Goal: Communication & Community: Answer question/provide support

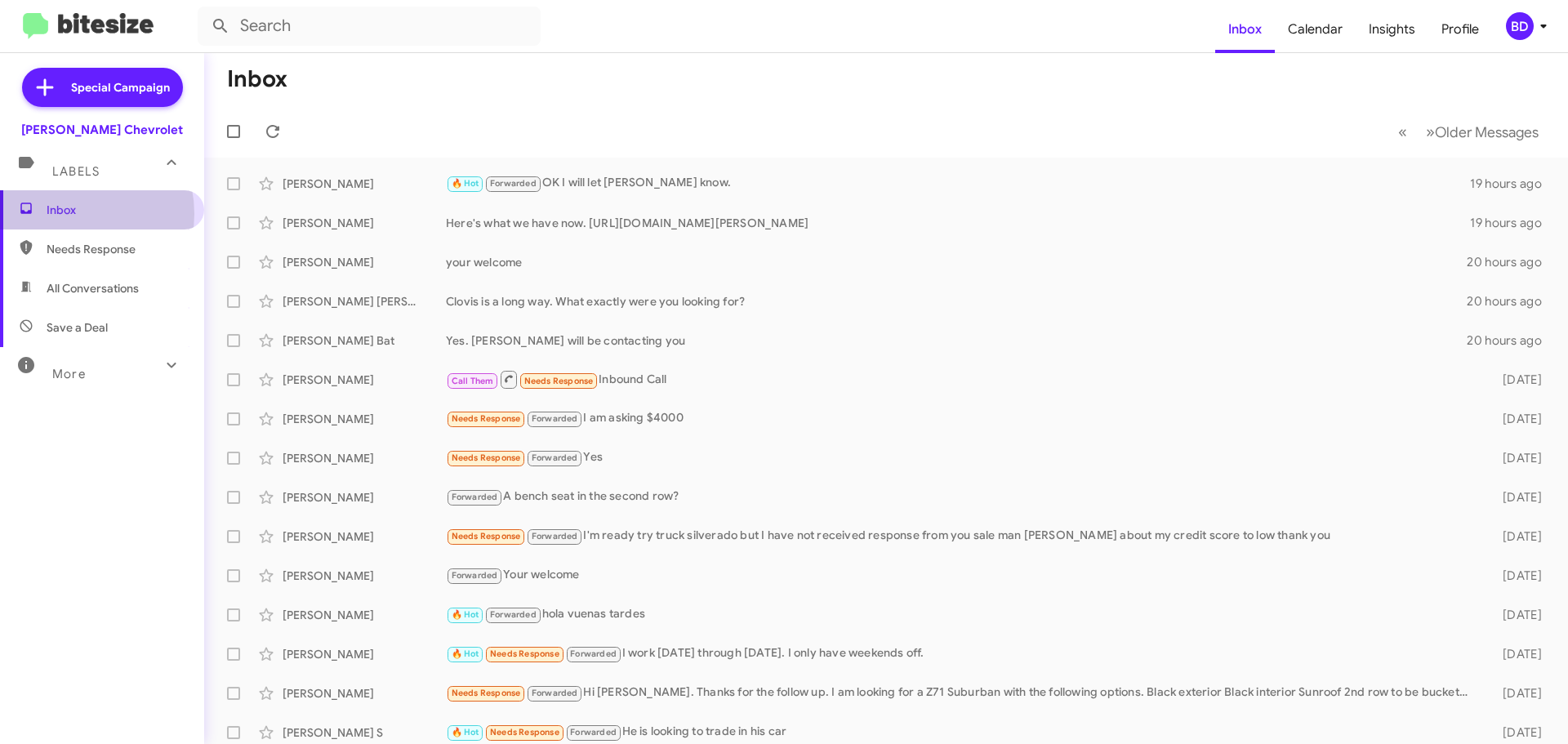
click at [64, 214] on span "Inbox" at bounding box center [115, 210] width 139 height 17
click at [74, 282] on span "All Conversations" at bounding box center [93, 288] width 93 height 17
type input "in:all-conversations"
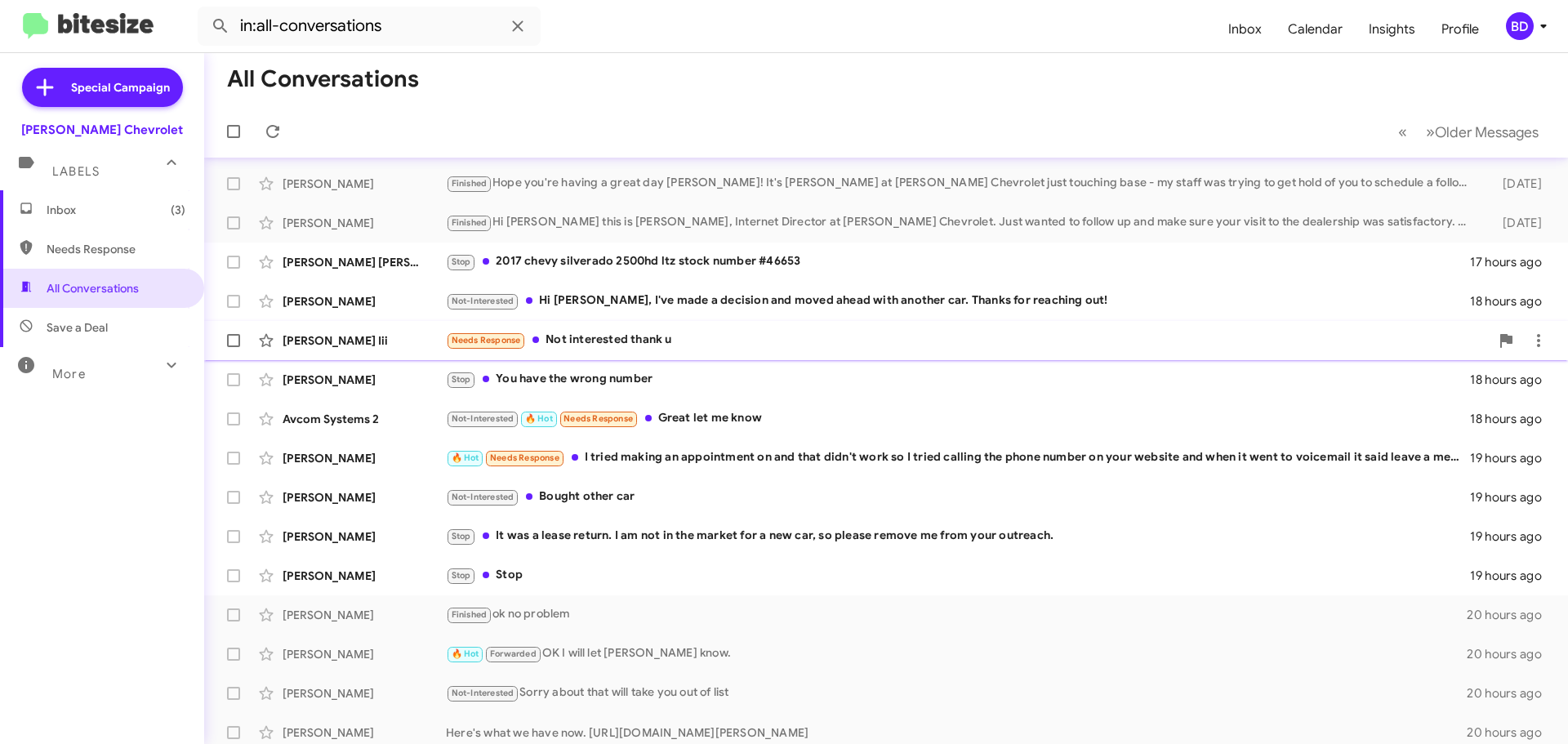
scroll to position [81, 0]
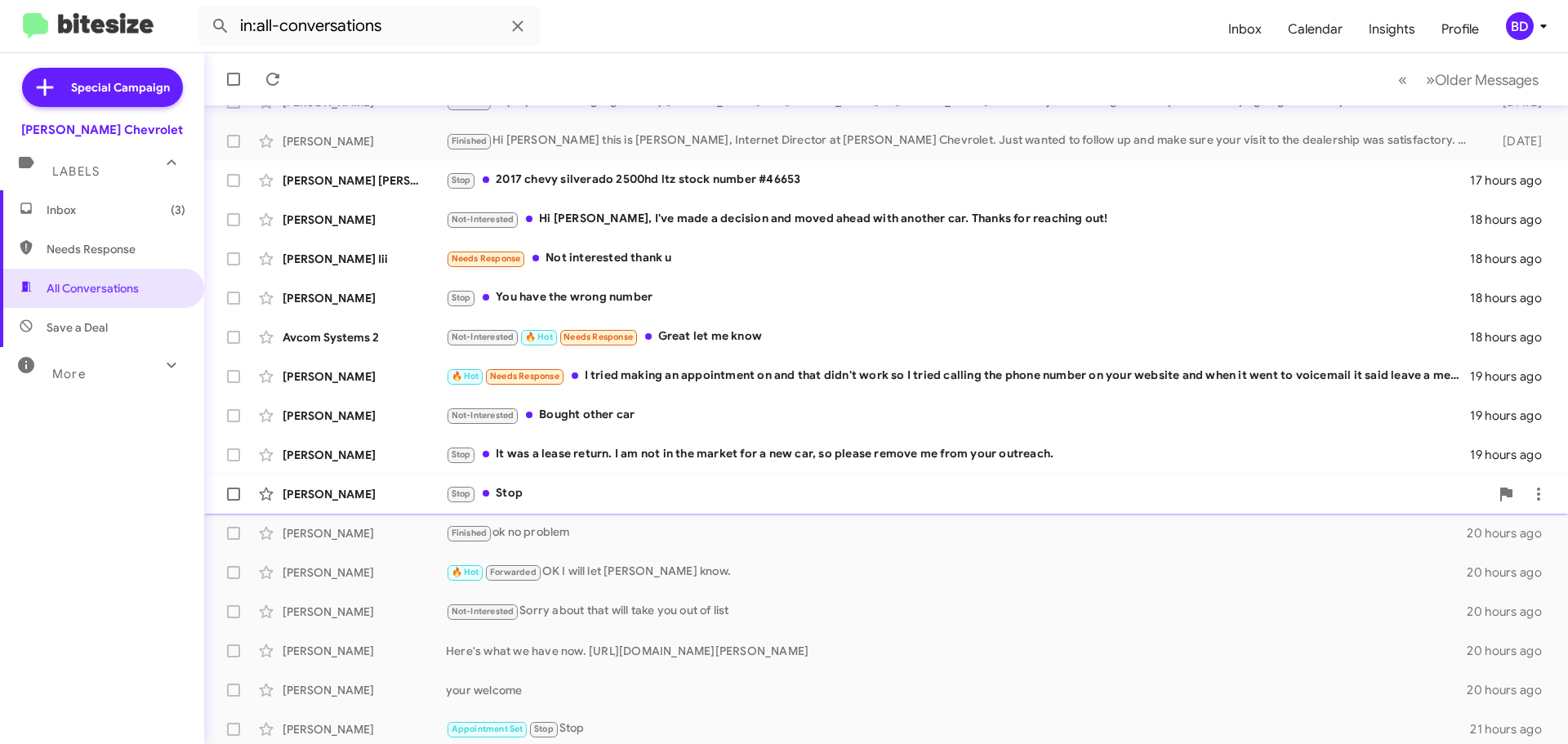
click at [514, 500] on div "Stop Stop" at bounding box center [968, 493] width 1044 height 18
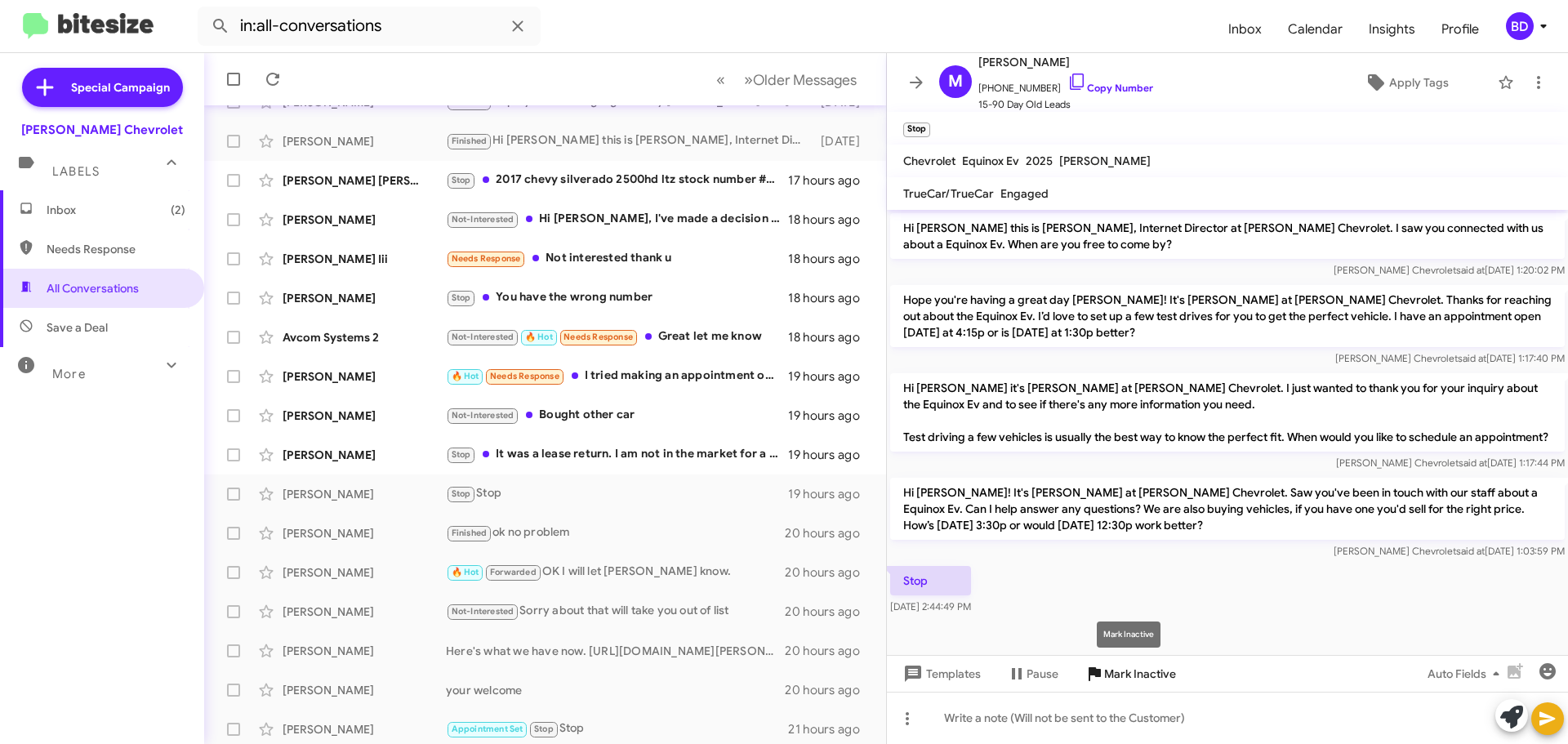
click at [1130, 671] on span "Mark Inactive" at bounding box center [1140, 674] width 72 height 30
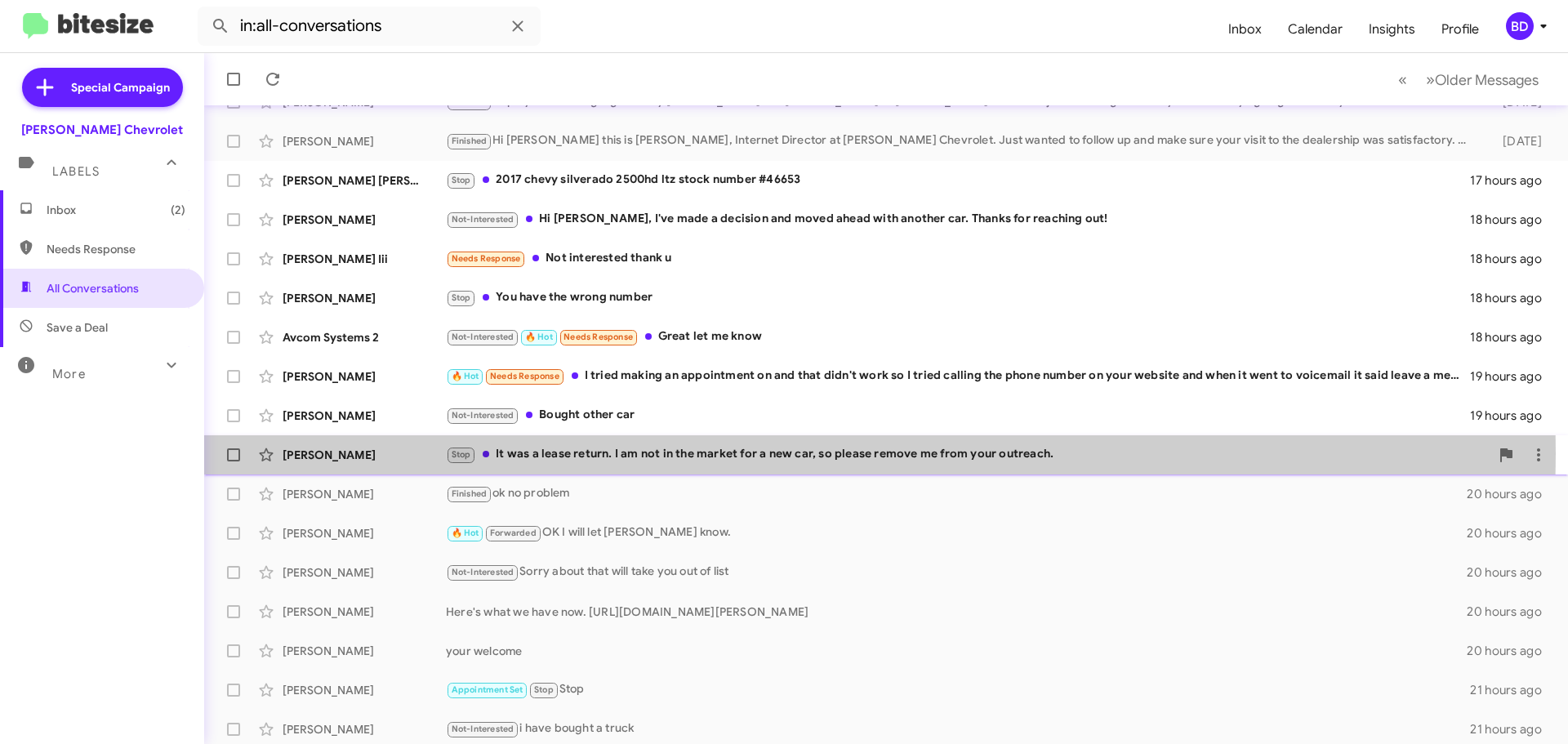
click at [614, 453] on div "Stop It was a lease return. I am not in the market for a new car, so please rem…" at bounding box center [968, 454] width 1044 height 18
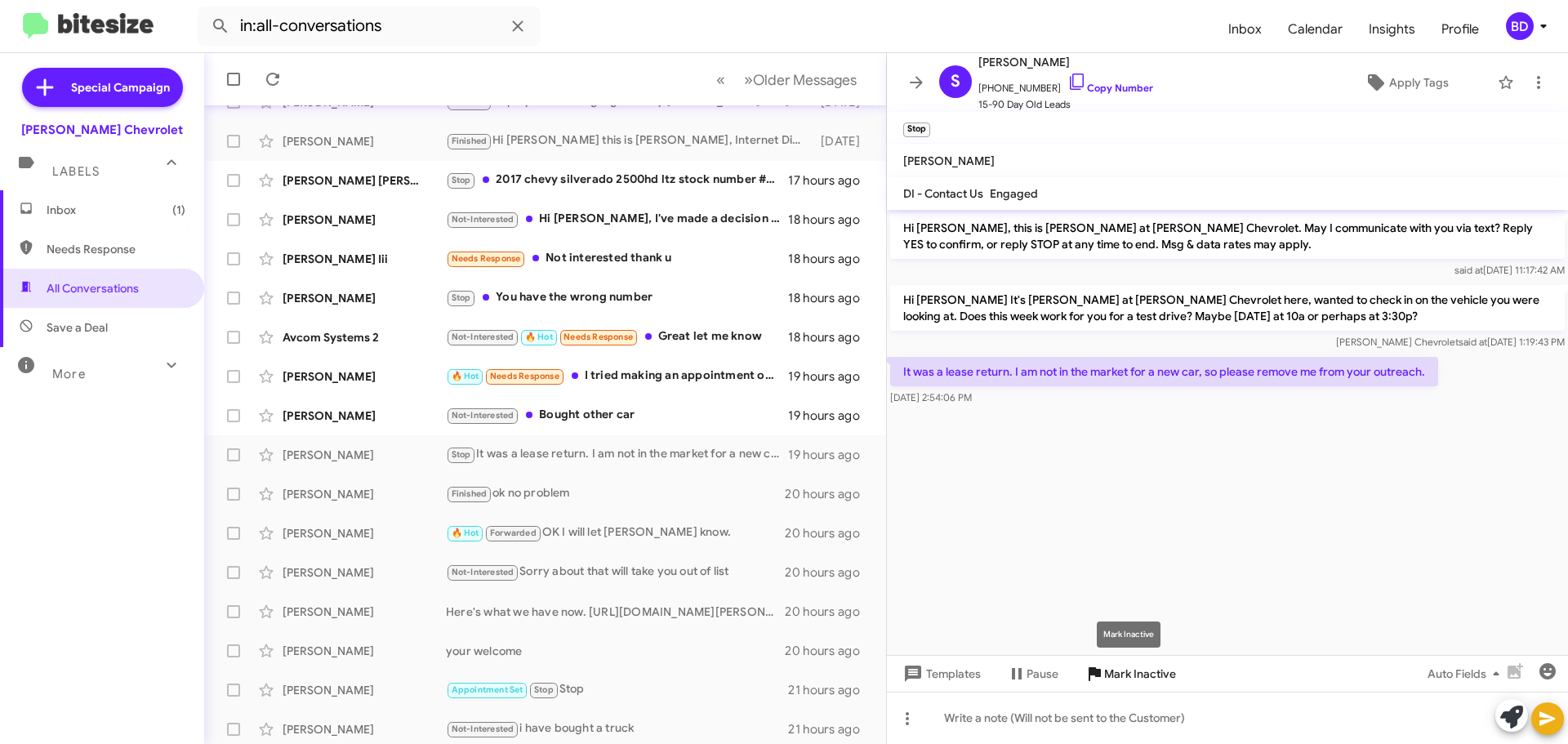
click at [1116, 678] on span "Mark Inactive" at bounding box center [1140, 674] width 72 height 30
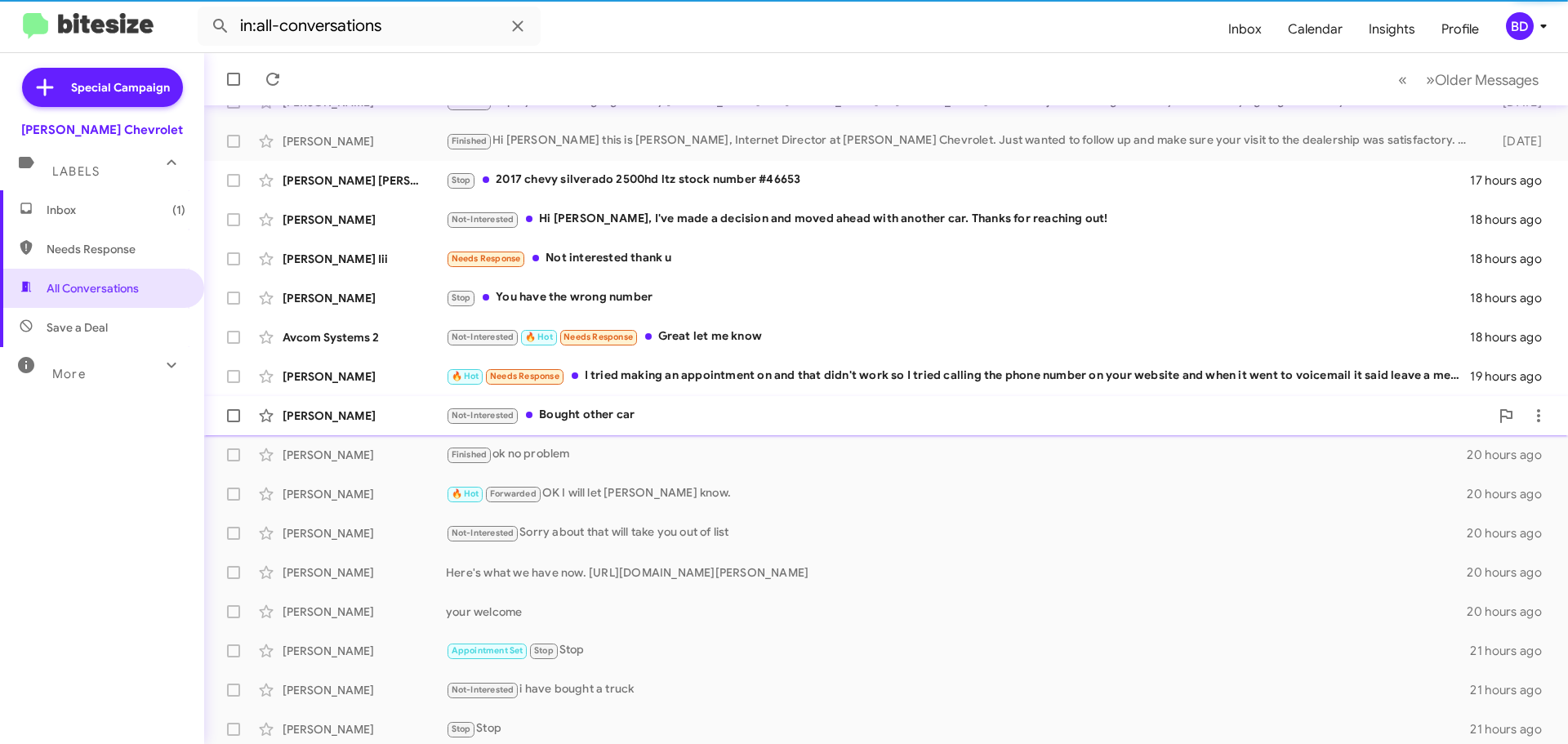
click at [570, 407] on div "Not-Interested Bought other car" at bounding box center [968, 414] width 1044 height 18
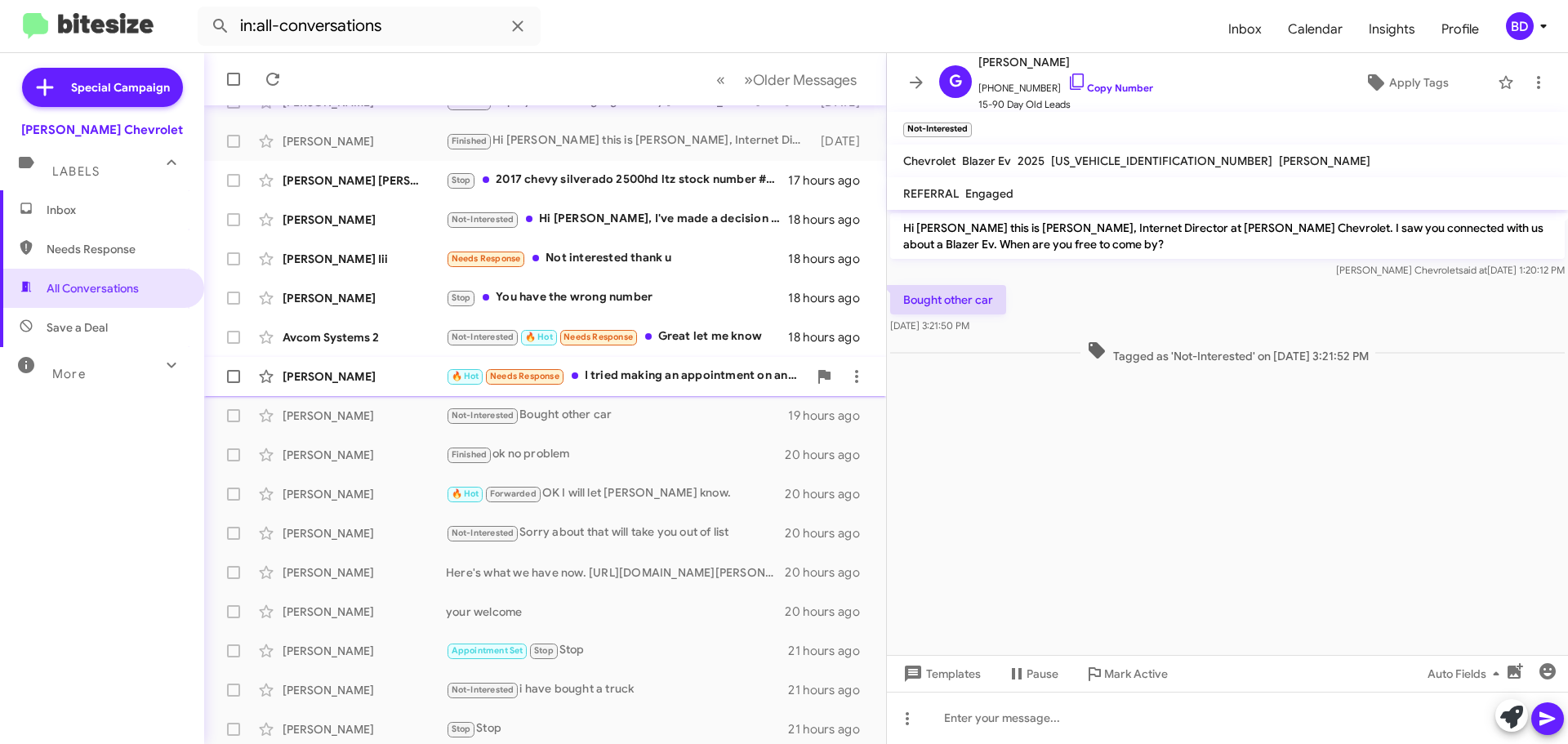
click at [652, 369] on div "🔥 Hot Needs Response I tried making an appointment on and that didn't work so I…" at bounding box center [627, 375] width 362 height 18
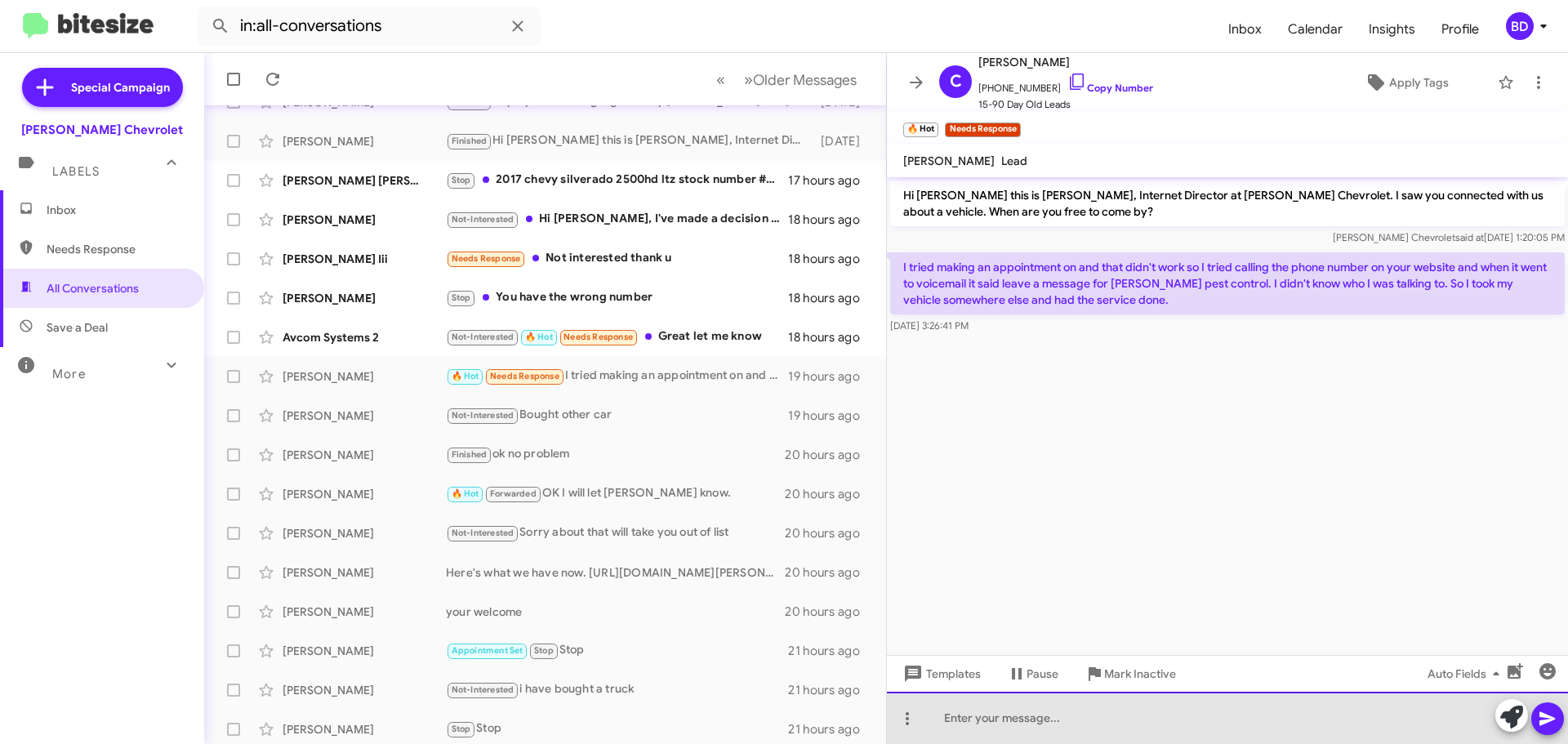
click at [986, 720] on div at bounding box center [1227, 718] width 681 height 52
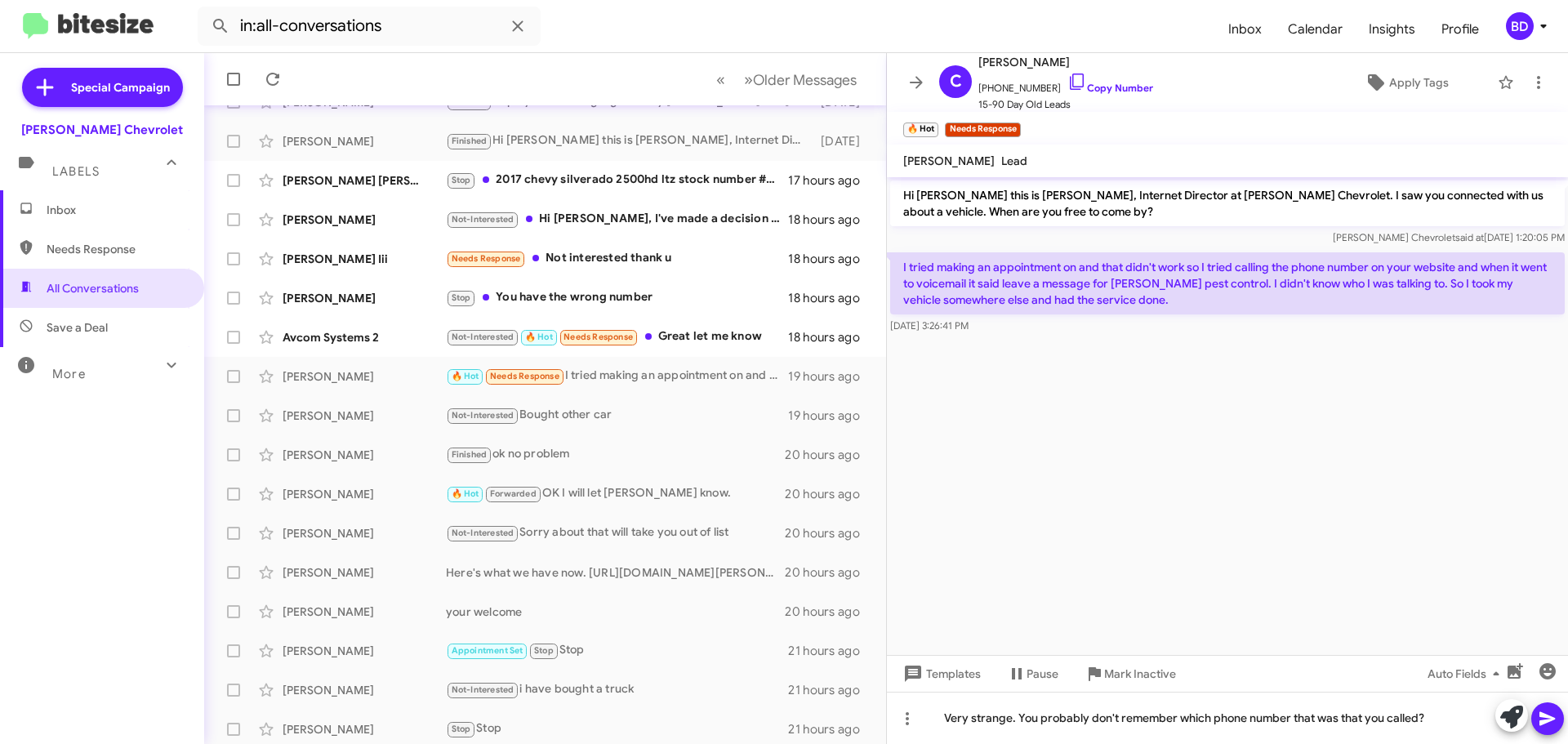
click at [1537, 719] on button at bounding box center [1547, 718] width 32 height 32
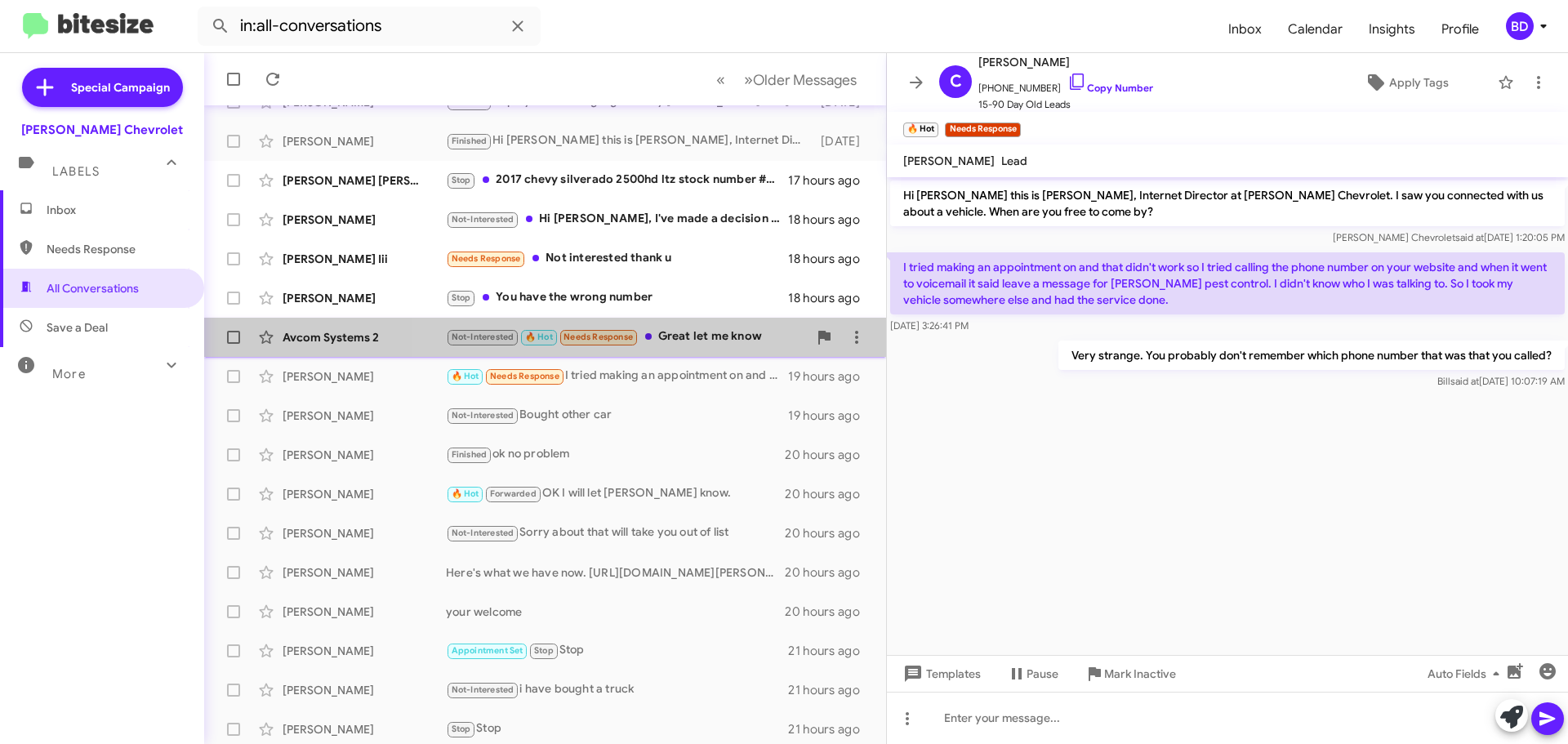
click at [692, 339] on div "Not-Interested 🔥 Hot Needs Response Great let me know" at bounding box center [627, 336] width 362 height 18
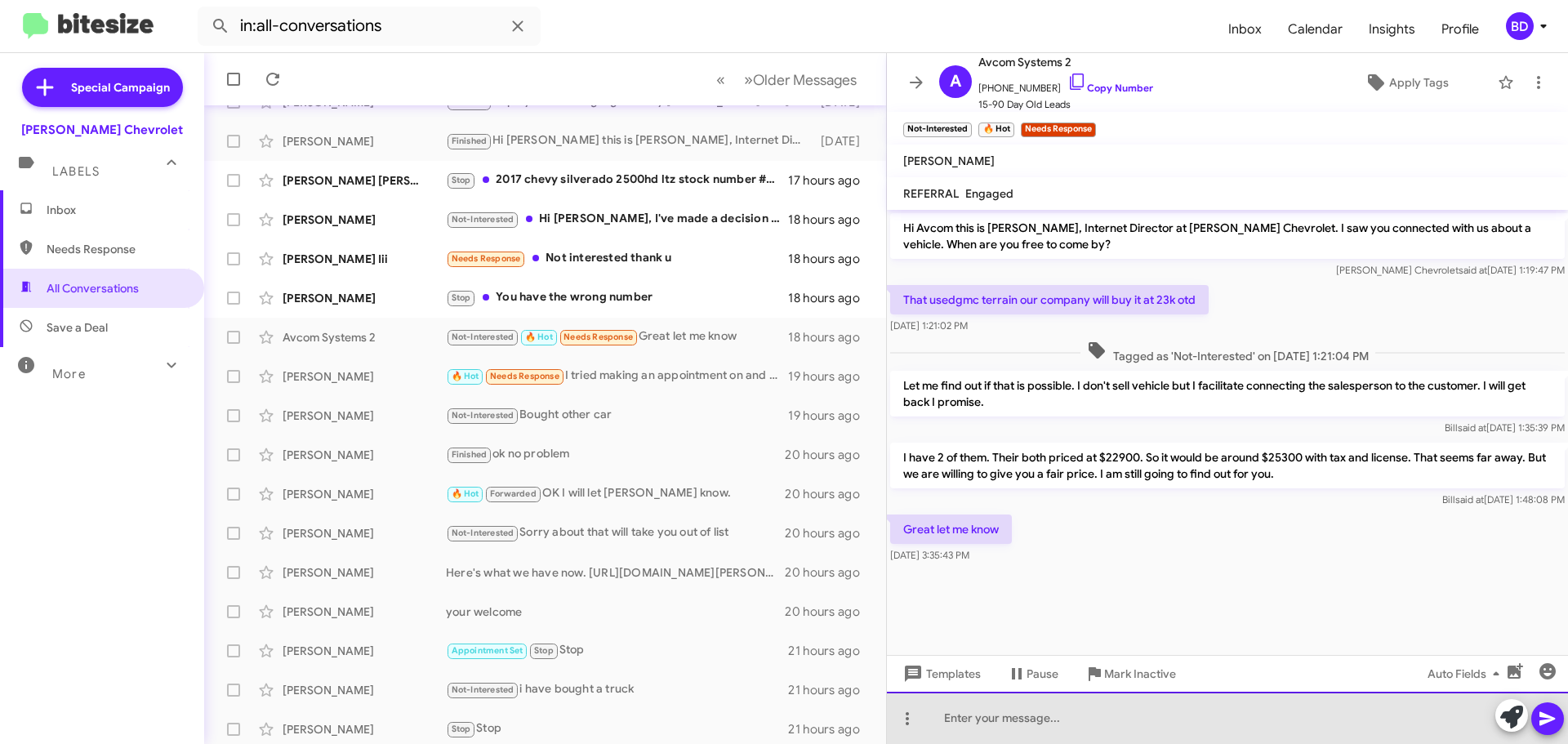
click at [996, 719] on div at bounding box center [1227, 718] width 681 height 52
click at [1164, 720] on div "Believe it or not with how we have it price is a $2300 loser. We have marked it…" at bounding box center [1227, 718] width 681 height 52
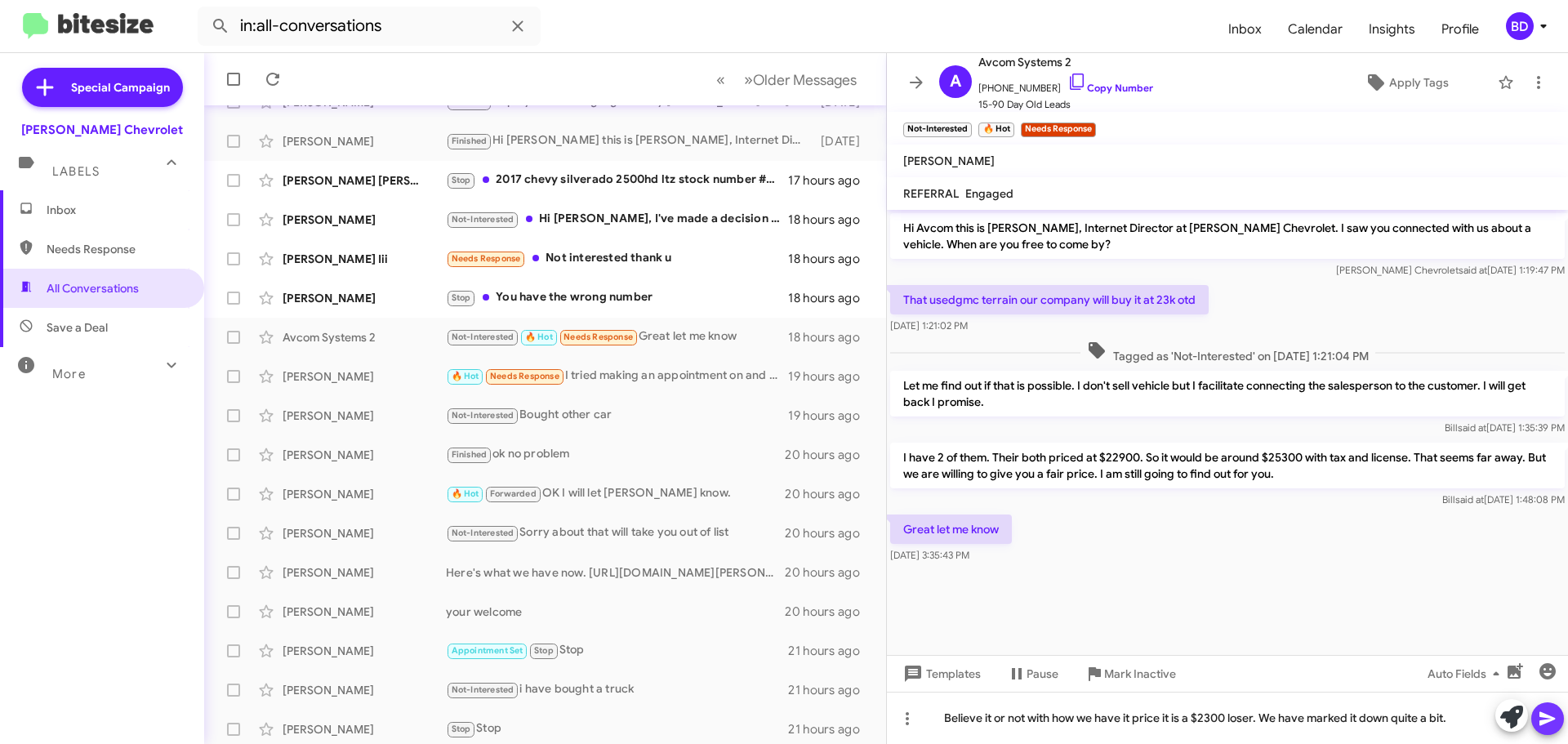
click at [1549, 717] on icon at bounding box center [1547, 719] width 16 height 14
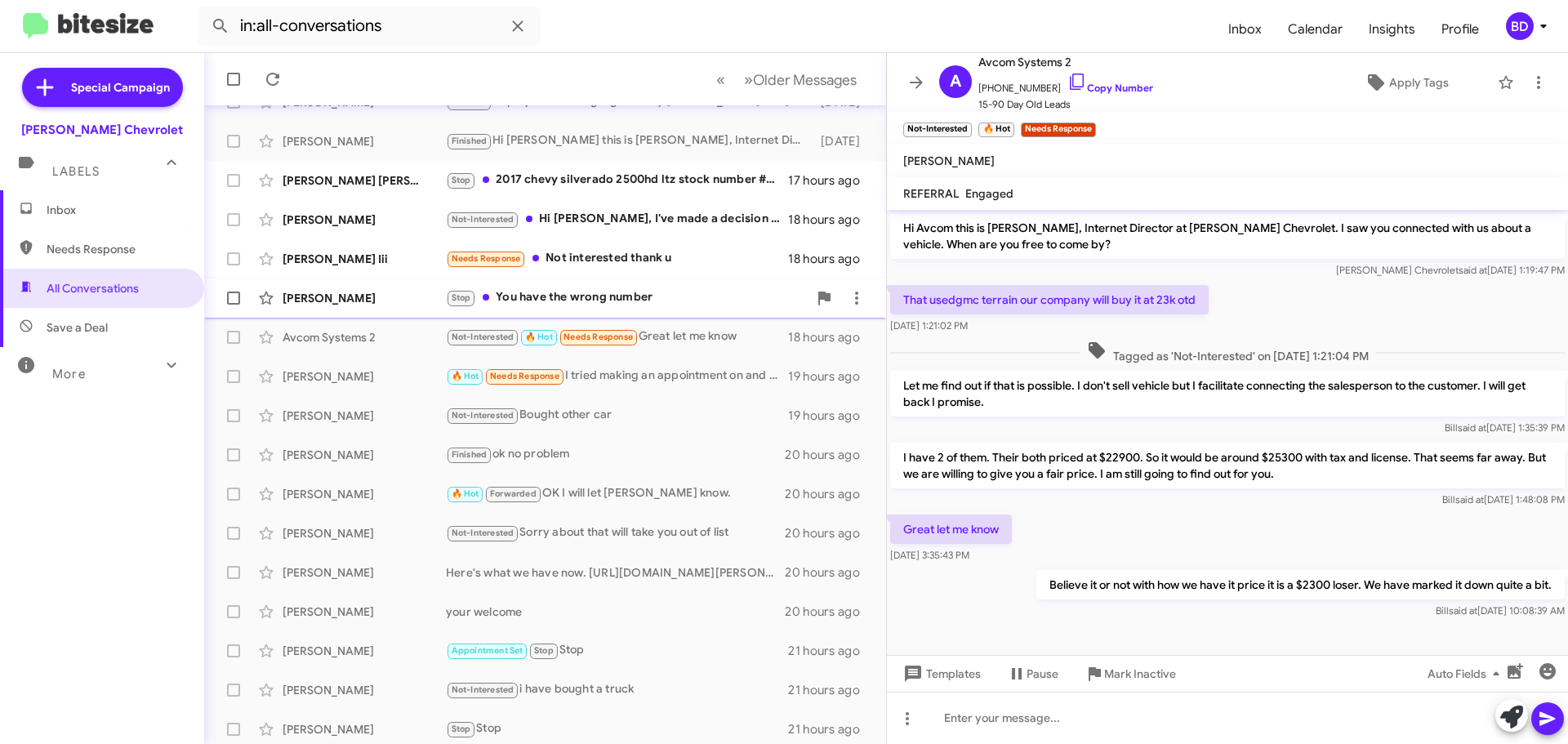
click at [600, 290] on div "Stop You have the wrong number" at bounding box center [627, 297] width 362 height 18
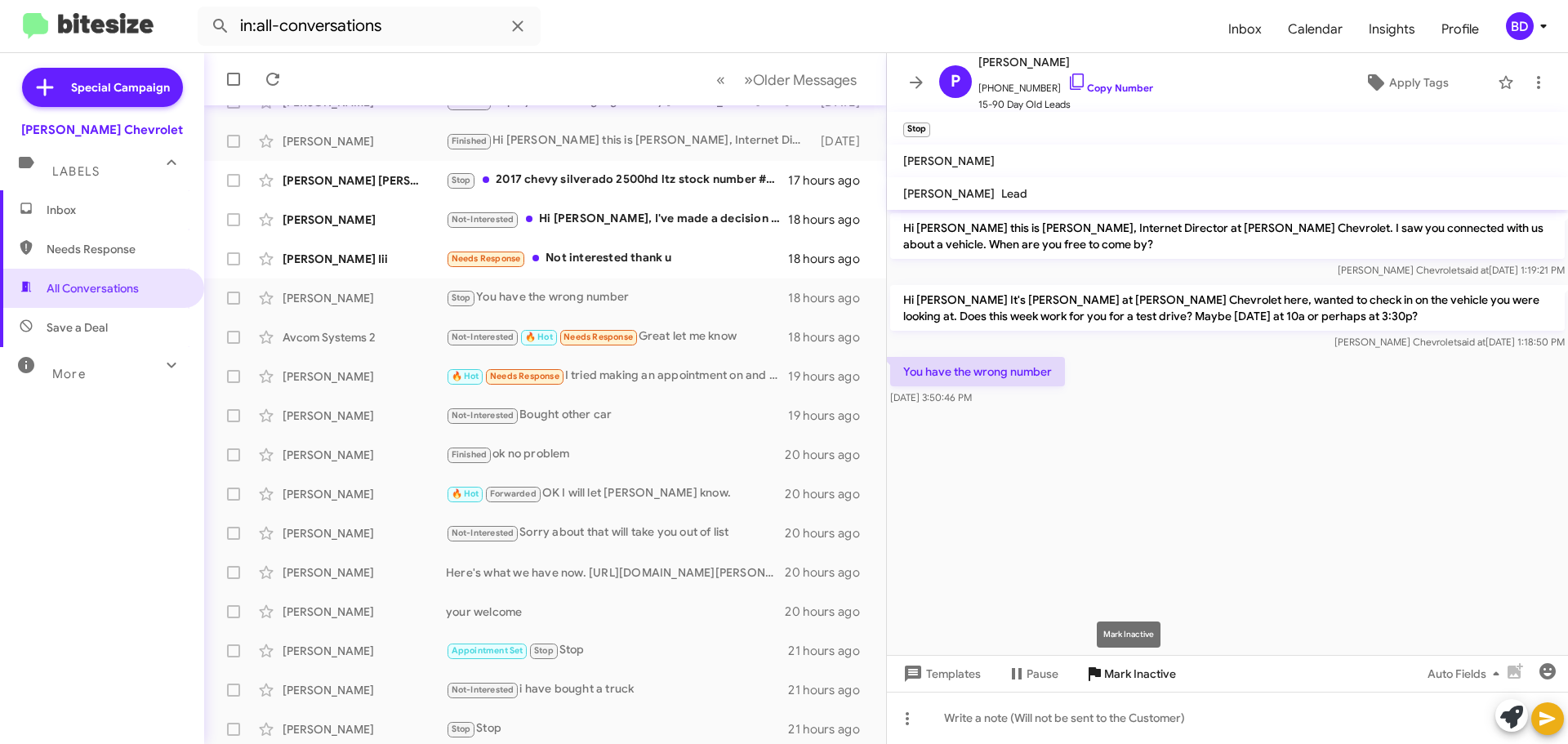
click at [1132, 673] on span "Mark Inactive" at bounding box center [1140, 674] width 72 height 30
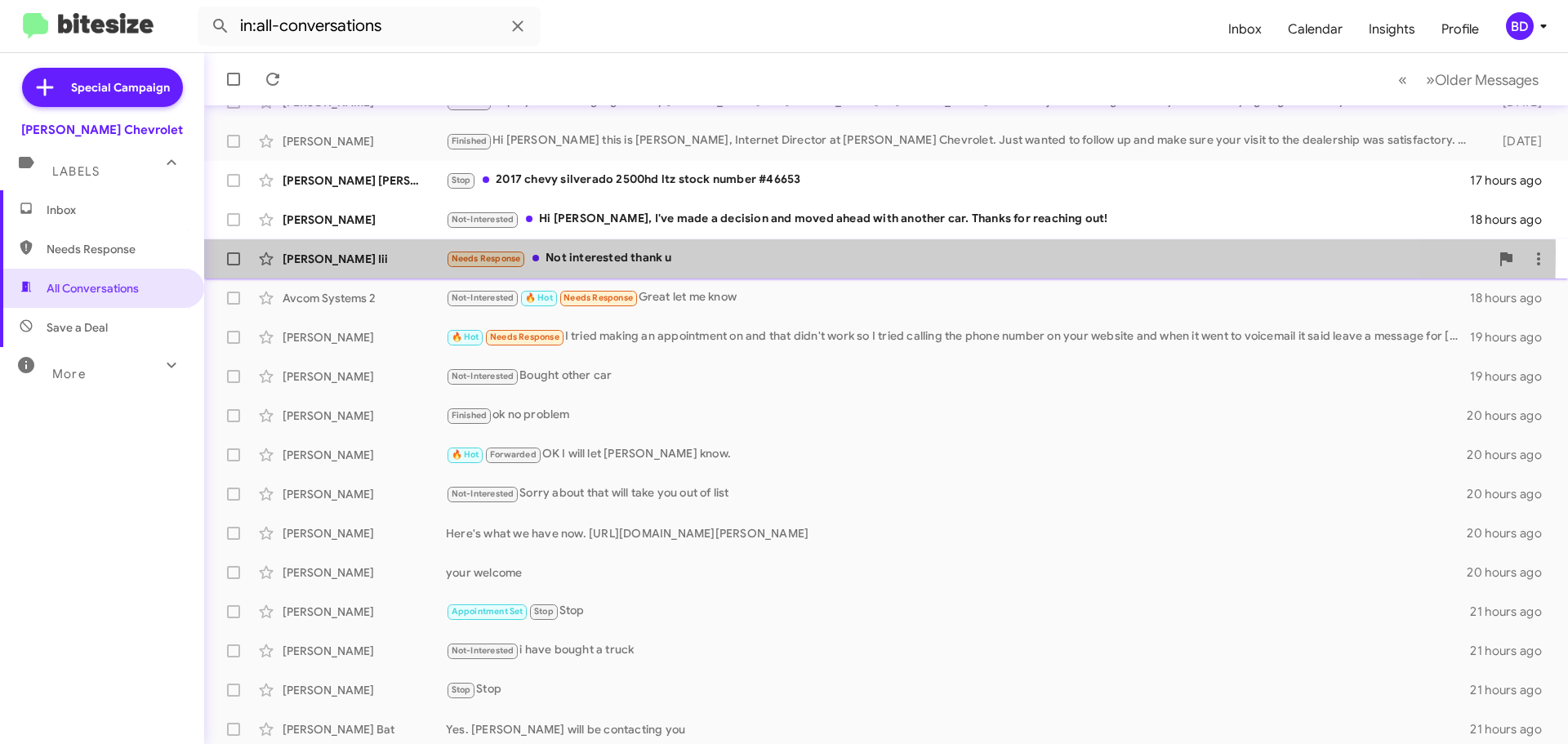
click at [658, 253] on div "Needs Response Not interested thank u" at bounding box center [968, 258] width 1044 height 18
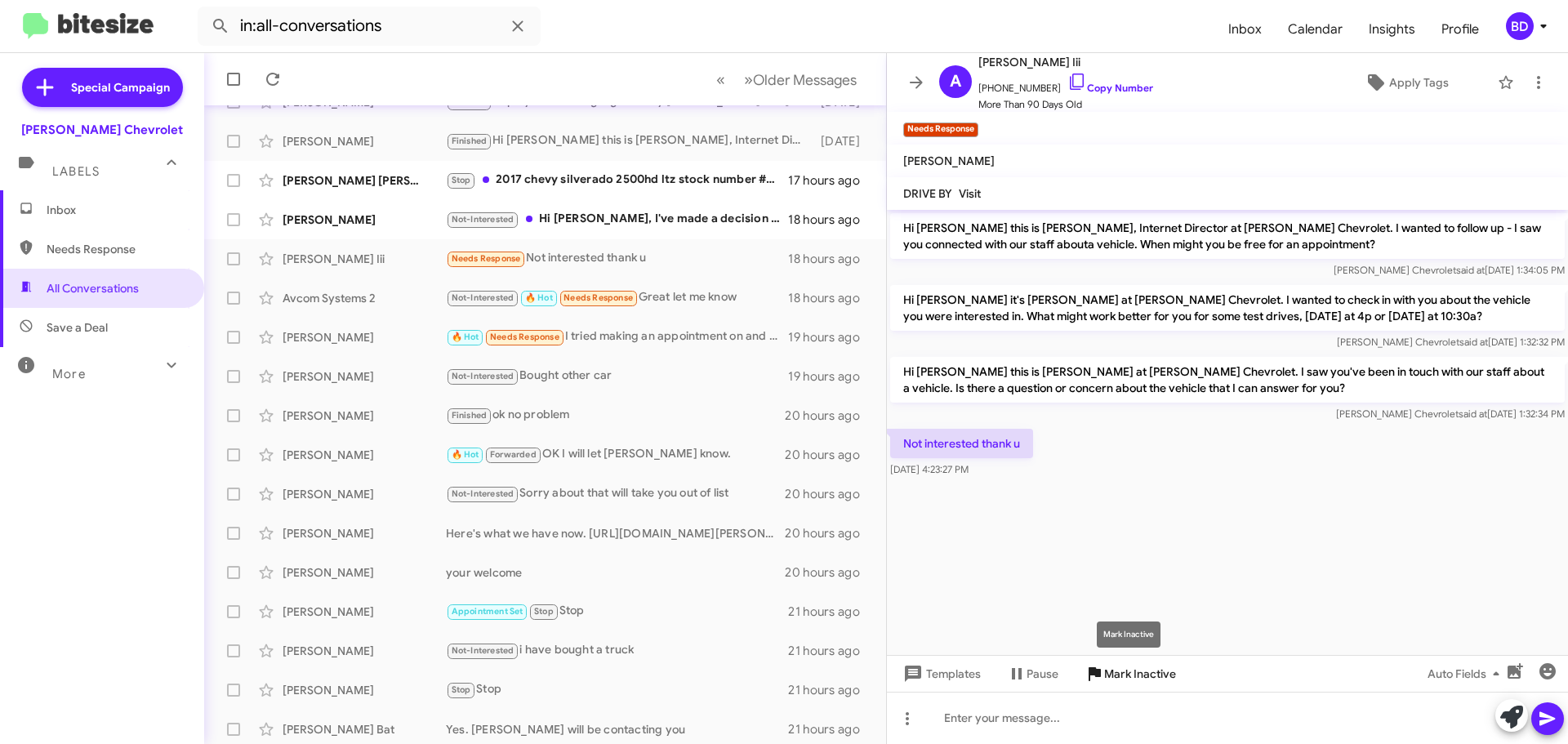
click at [1146, 671] on span "Mark Inactive" at bounding box center [1140, 674] width 72 height 30
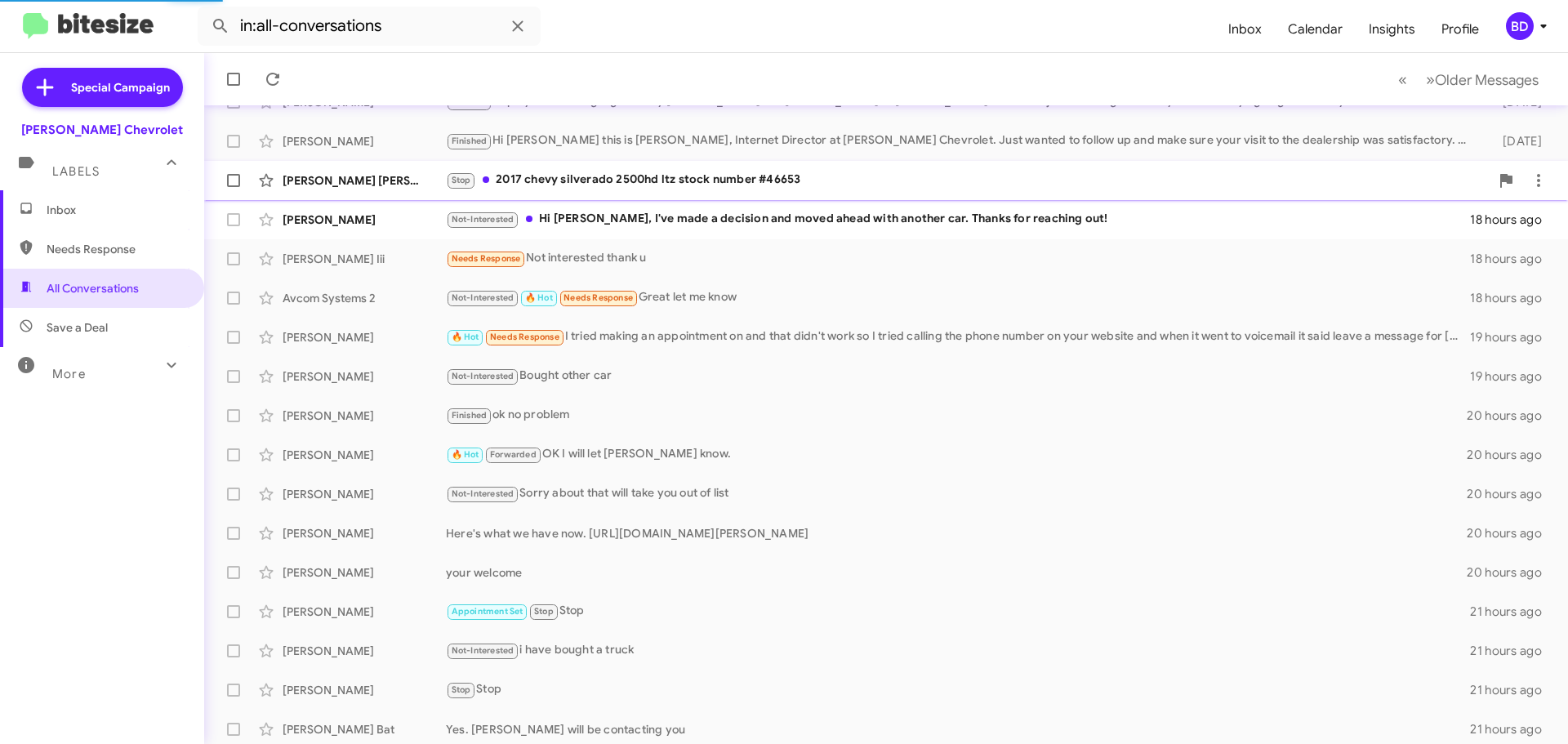
scroll to position [47, 0]
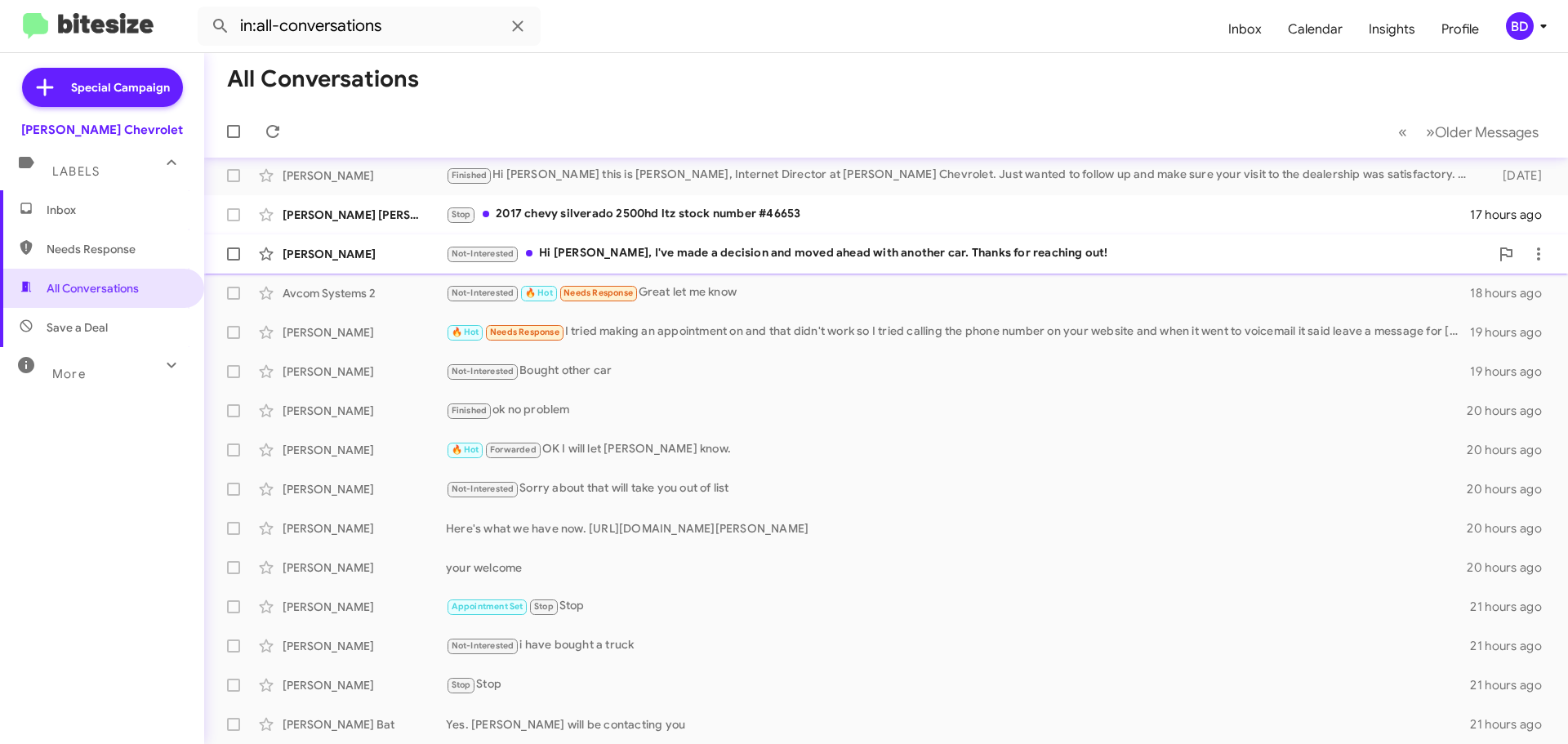
click at [656, 254] on div "Not-Interested Hi [PERSON_NAME], I've made a decision and moved ahead with anot…" at bounding box center [968, 253] width 1044 height 18
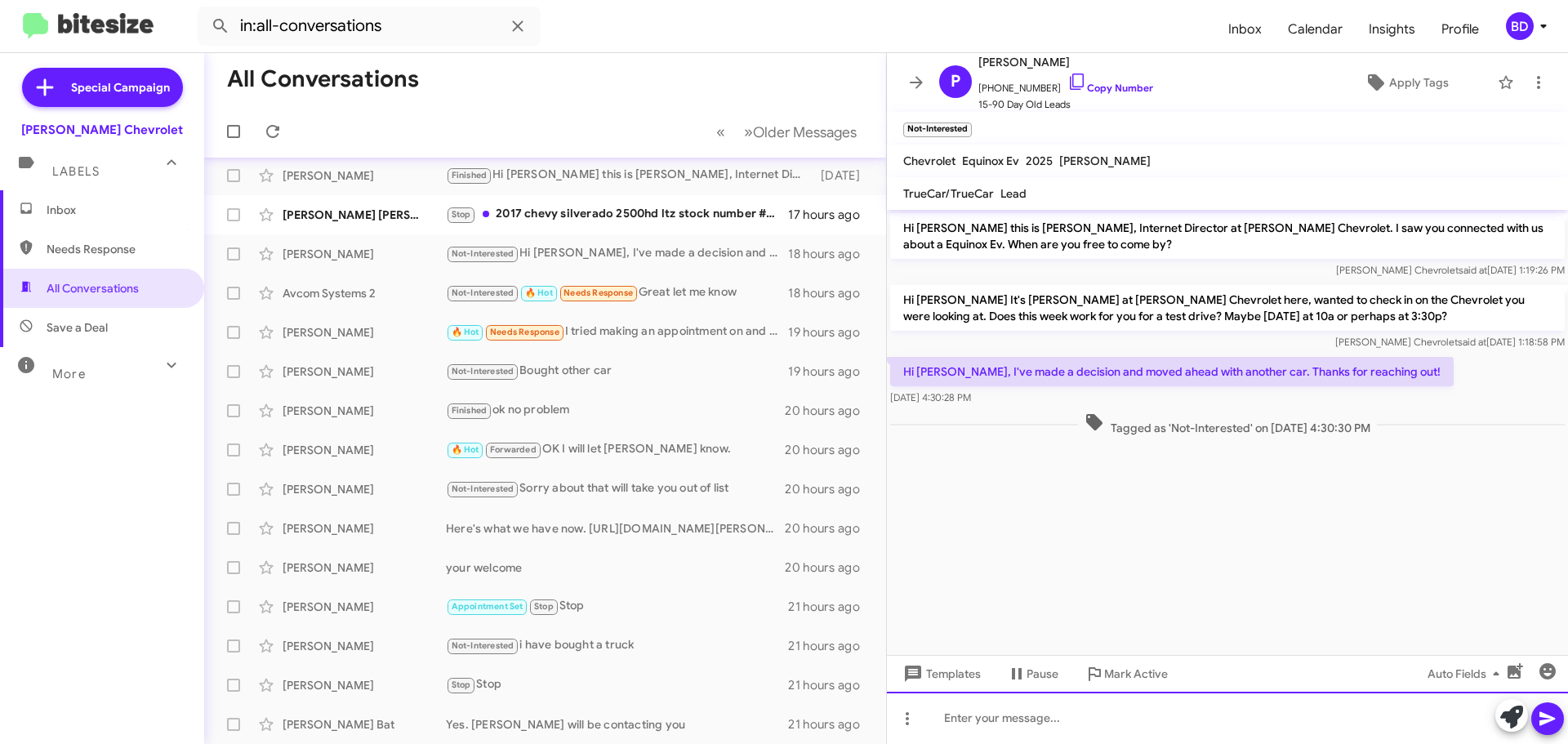
click at [1007, 726] on div at bounding box center [1227, 718] width 681 height 52
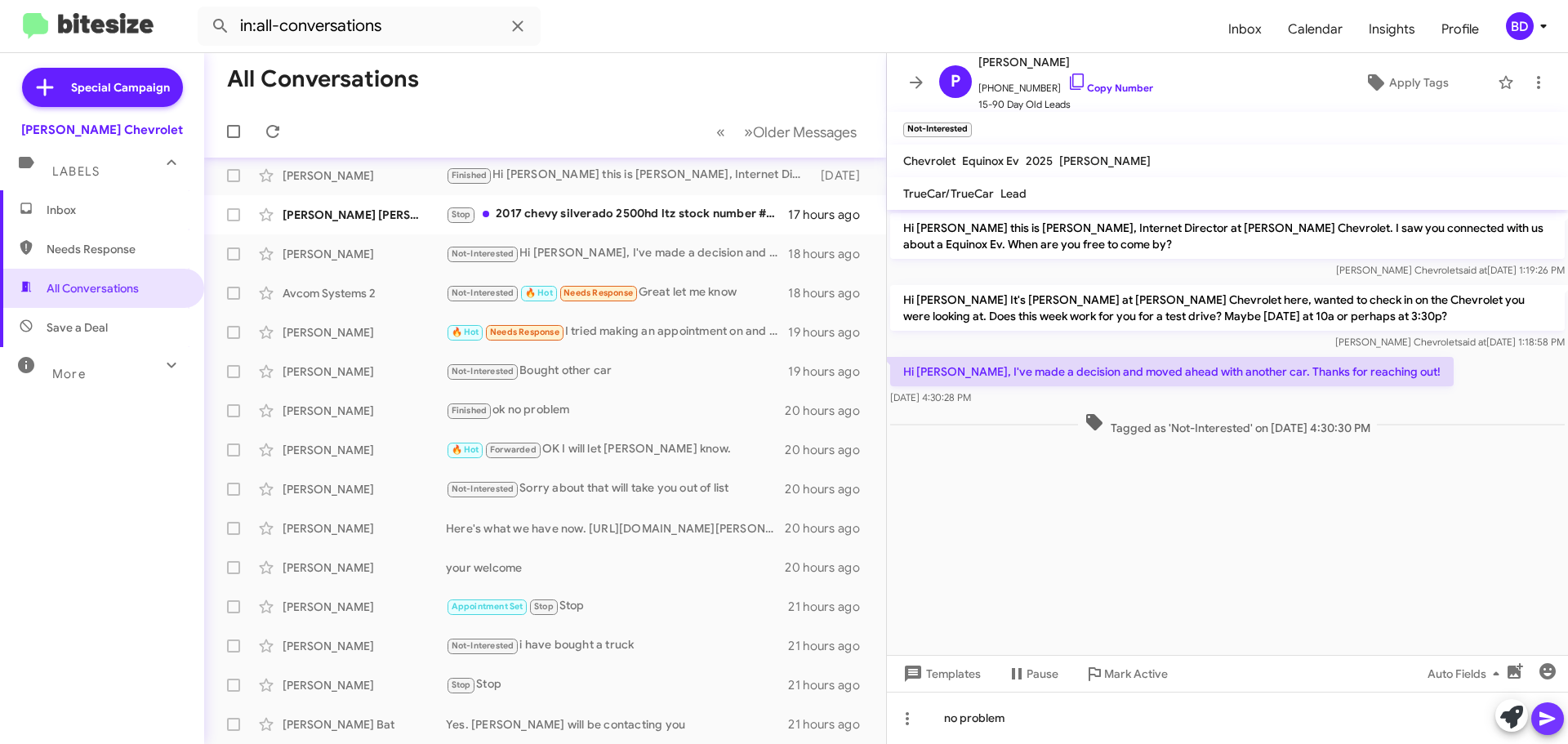
click at [1551, 714] on icon at bounding box center [1548, 719] width 19 height 19
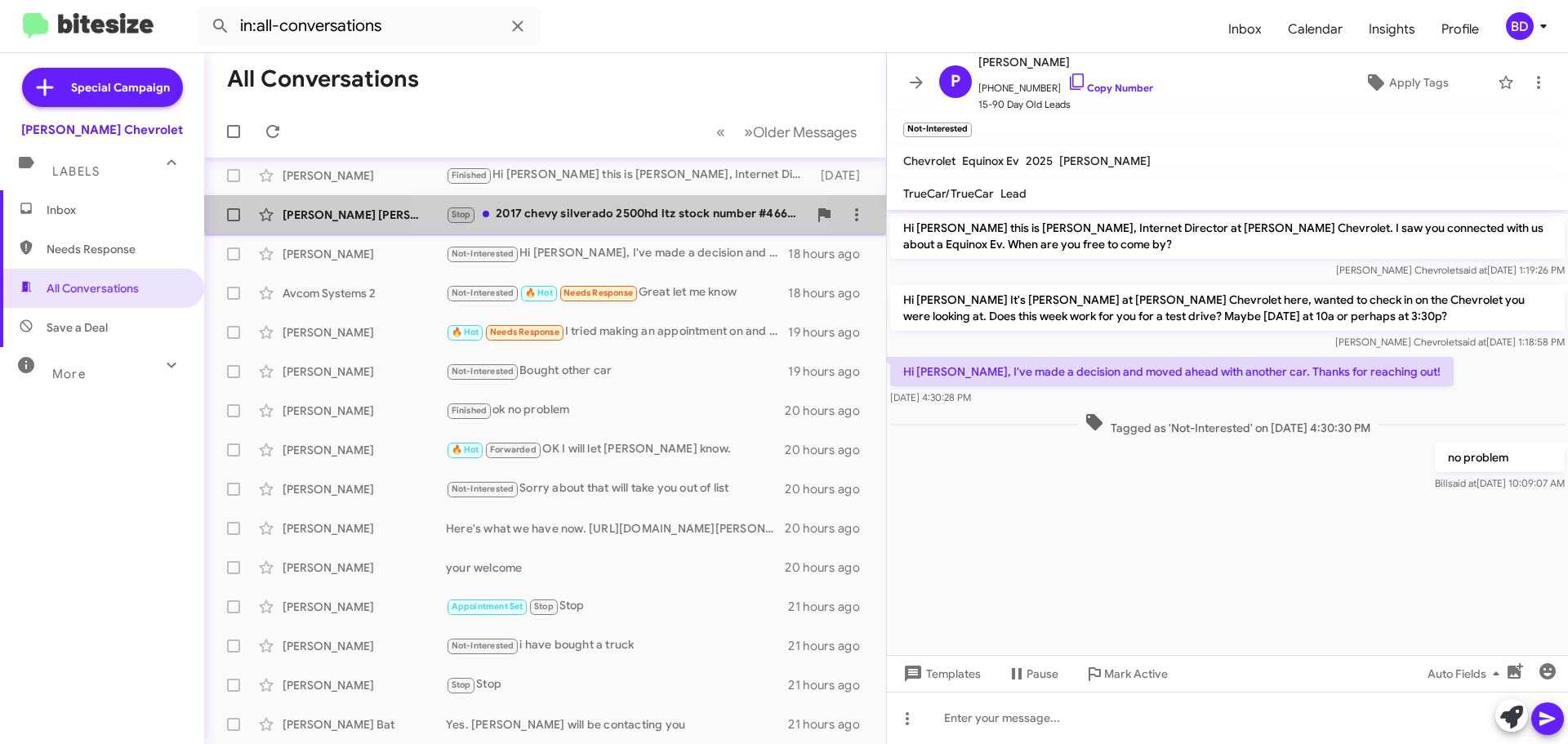
click at [628, 206] on div "Stop 2017 chevy silverado 2500hd ltz stock number #46653" at bounding box center [627, 213] width 362 height 18
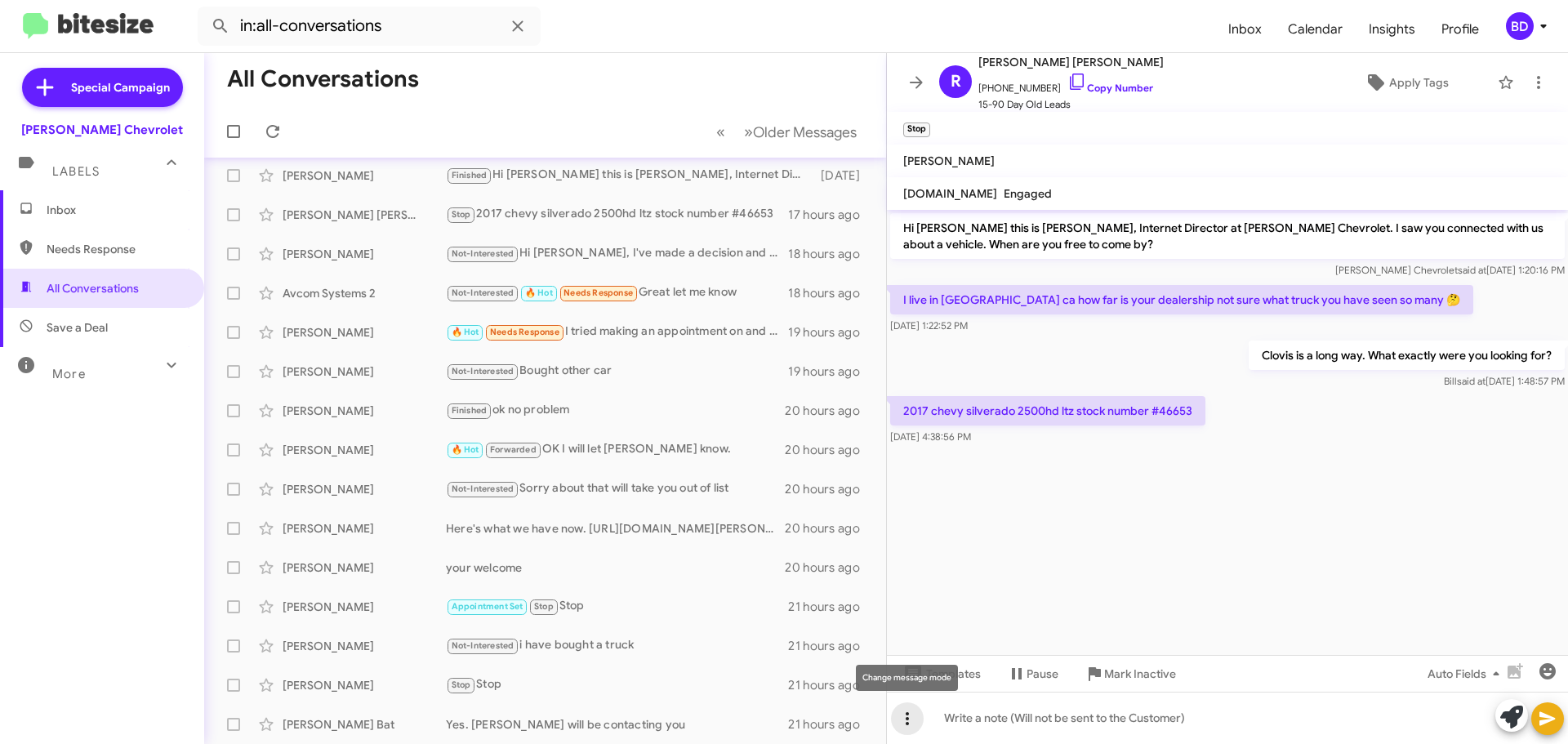
click at [903, 715] on icon at bounding box center [907, 719] width 19 height 19
click at [948, 630] on span "Message type" at bounding box center [942, 634] width 101 height 43
click at [1162, 575] on cdk-virtual-scroll-viewport "Hi [PERSON_NAME] this is [PERSON_NAME], Internet Director at [PERSON_NAME] Chev…" at bounding box center [1227, 432] width 681 height 445
click at [1509, 713] on icon at bounding box center [1512, 717] width 23 height 23
